Goal: Information Seeking & Learning: Stay updated

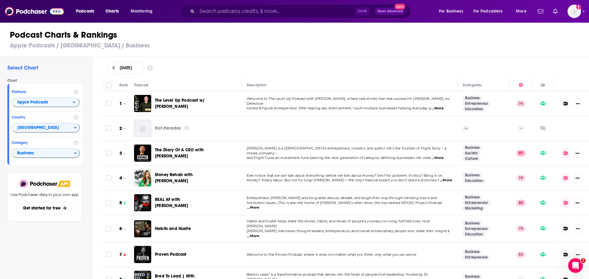
scroll to position [4809, 0]
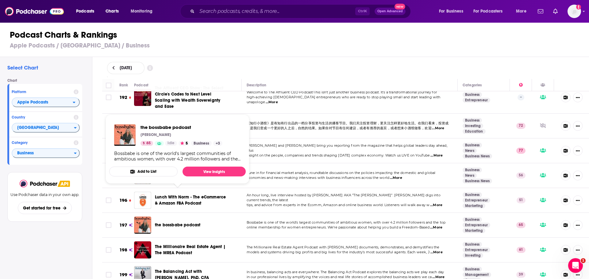
click at [178, 223] on span "the bossbabe podcast" at bounding box center [177, 225] width 45 height 5
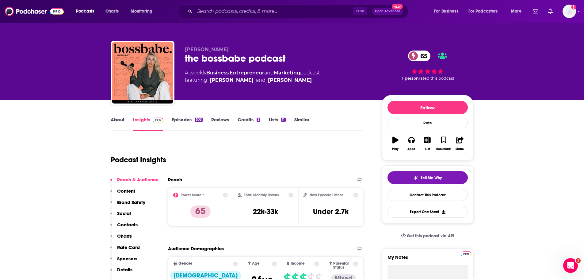
click at [179, 121] on link "Episodes 503" at bounding box center [187, 124] width 31 height 14
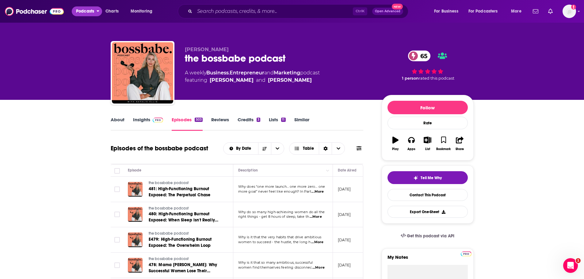
click at [97, 11] on button "Podcasts" at bounding box center [87, 11] width 30 height 10
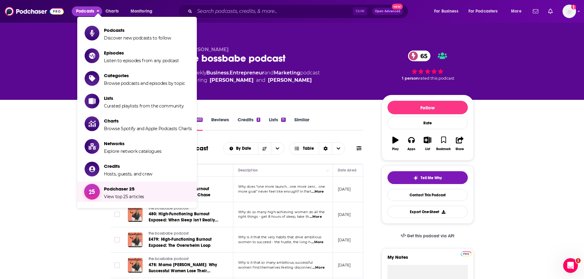
click at [117, 194] on span "Podchaser 25 View top 25 articles" at bounding box center [124, 191] width 40 height 15
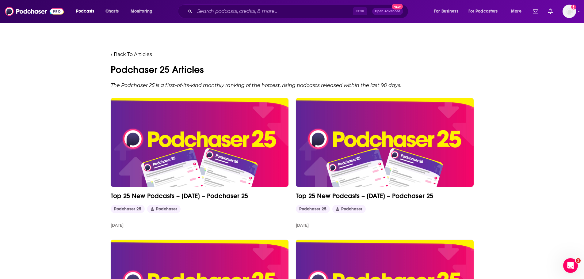
click at [177, 157] on img at bounding box center [200, 142] width 178 height 89
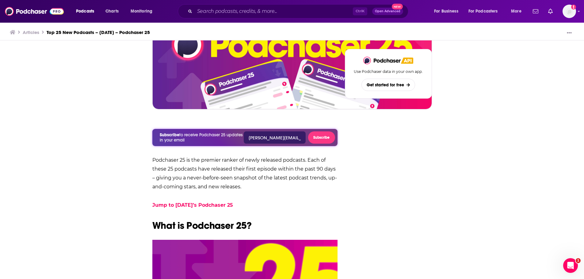
scroll to position [153, 0]
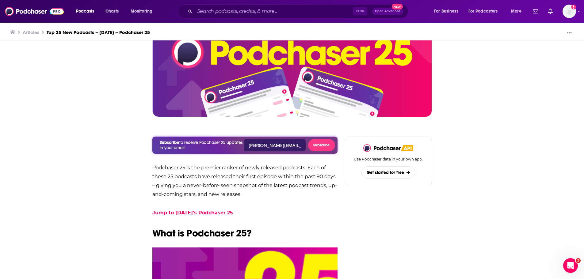
click at [190, 212] on link "Jump to [DATE]’s Podchaser 25" at bounding box center [192, 213] width 81 height 6
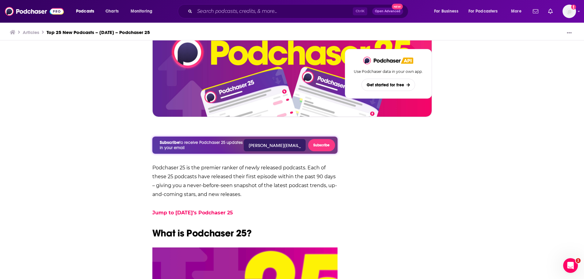
scroll to position [662, 0]
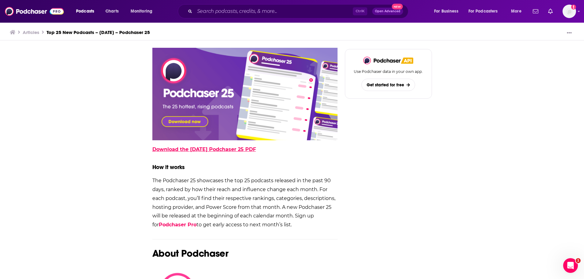
click at [203, 152] on link "Download the [DATE] Podchaser 25 PDF" at bounding box center [204, 150] width 104 height 6
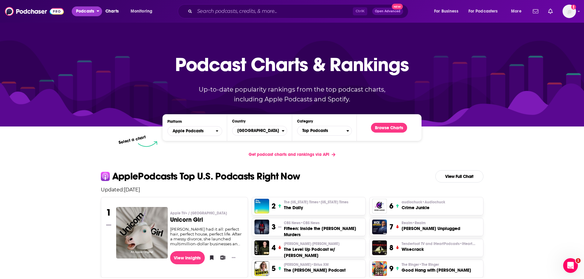
click at [90, 10] on span "Podcasts" at bounding box center [85, 11] width 18 height 9
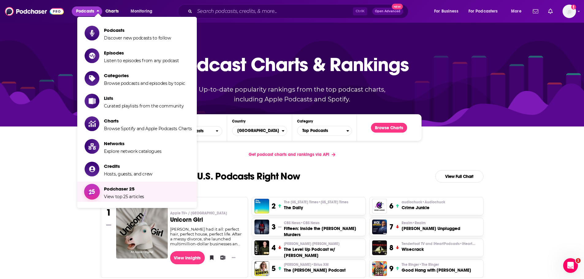
click at [125, 193] on span "Podchaser 25 View top 25 articles" at bounding box center [124, 191] width 40 height 15
